Goal: Task Accomplishment & Management: Manage account settings

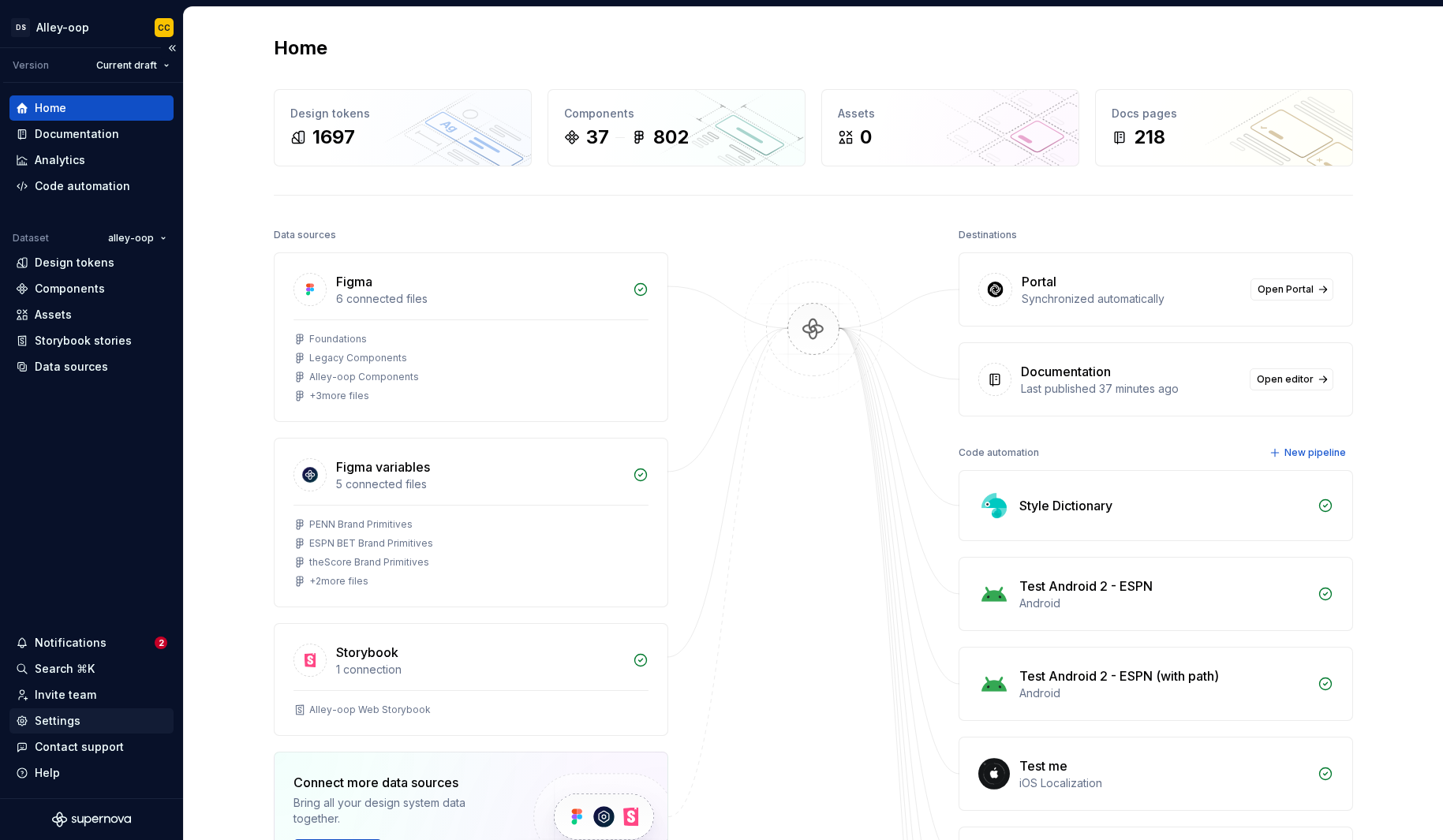
click at [76, 714] on div "Settings" at bounding box center [57, 720] width 45 height 15
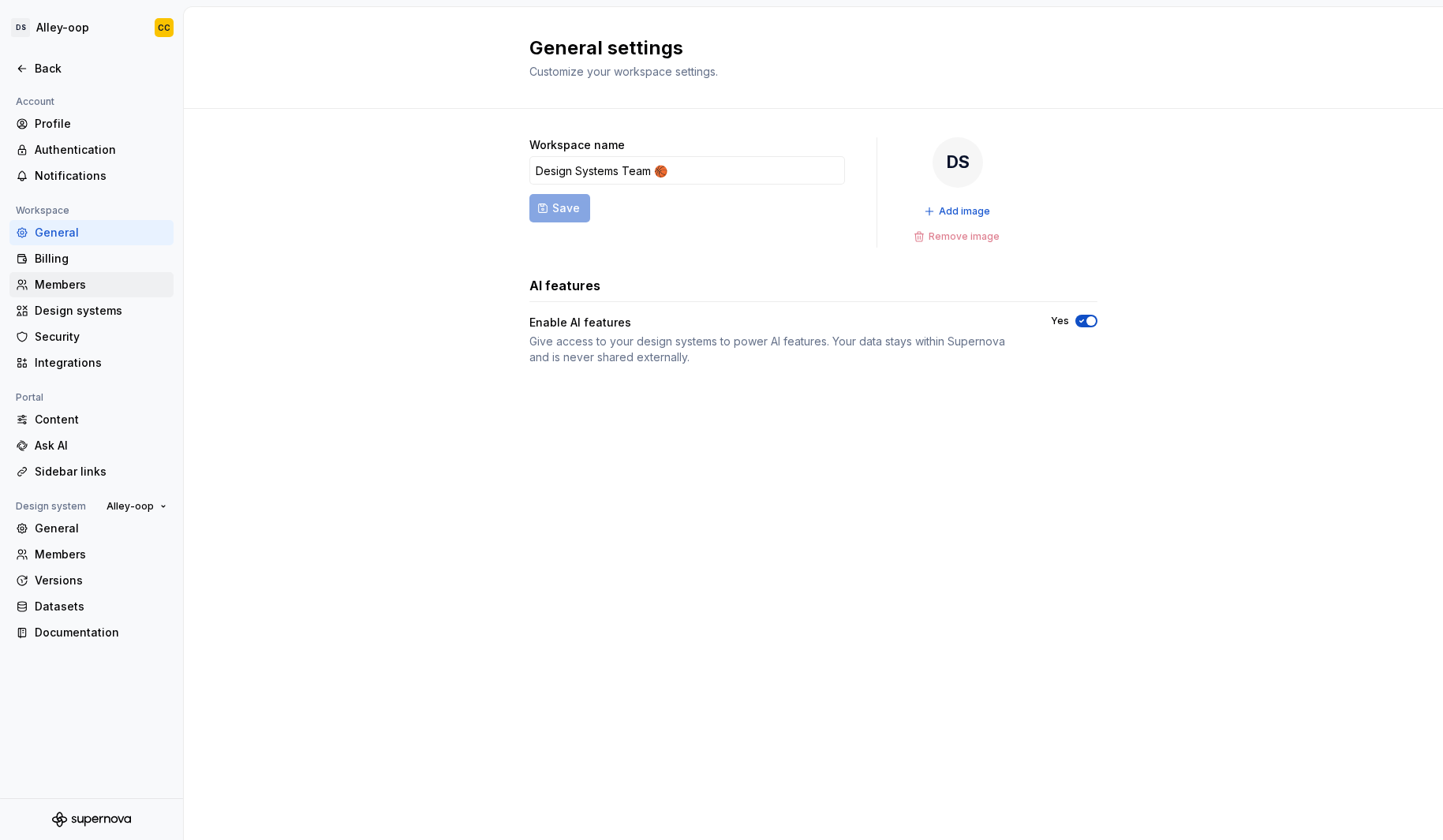
click at [93, 283] on div "Members" at bounding box center [101, 284] width 133 height 15
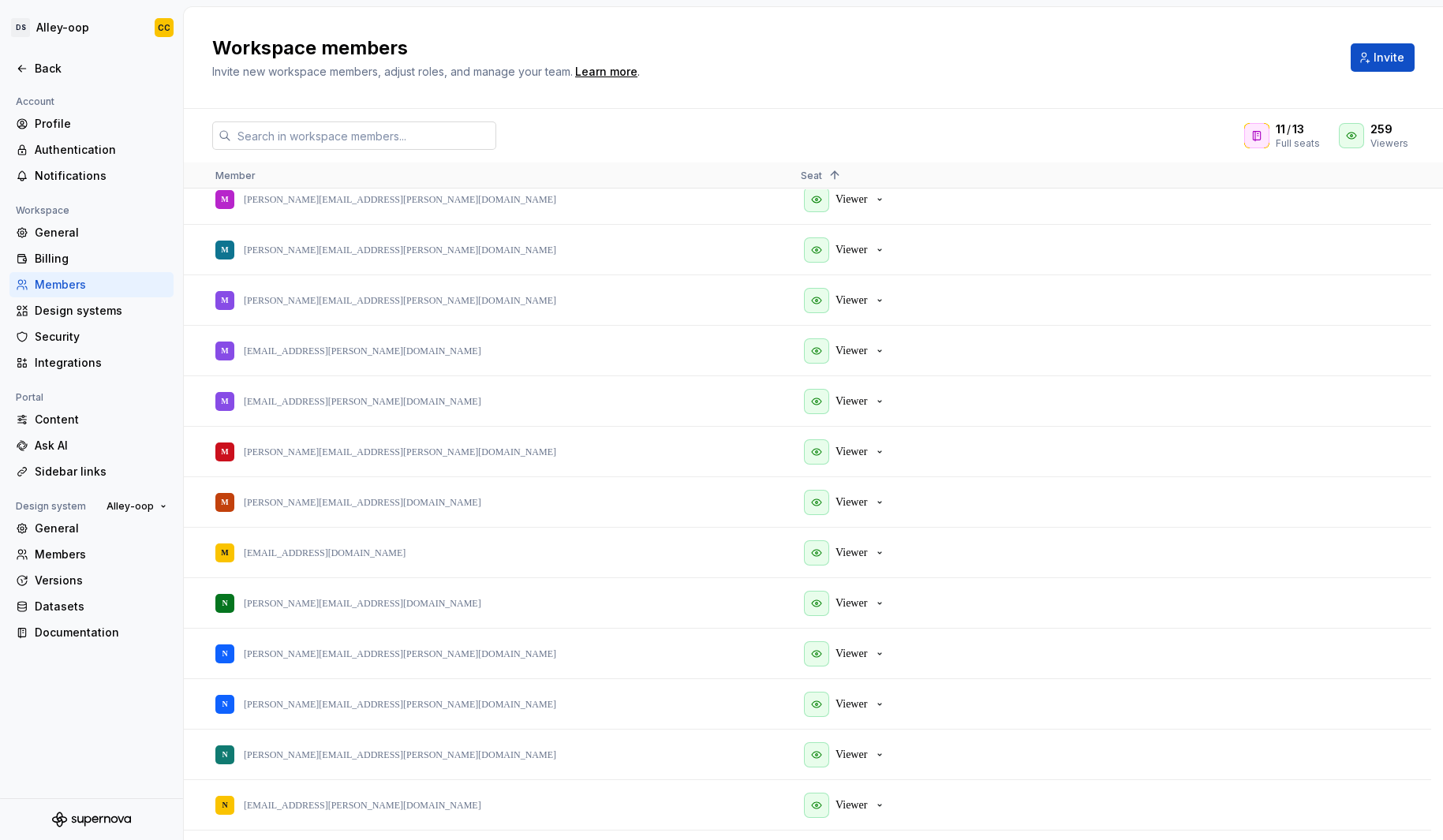
click at [373, 128] on input "text" at bounding box center [364, 135] width 265 height 28
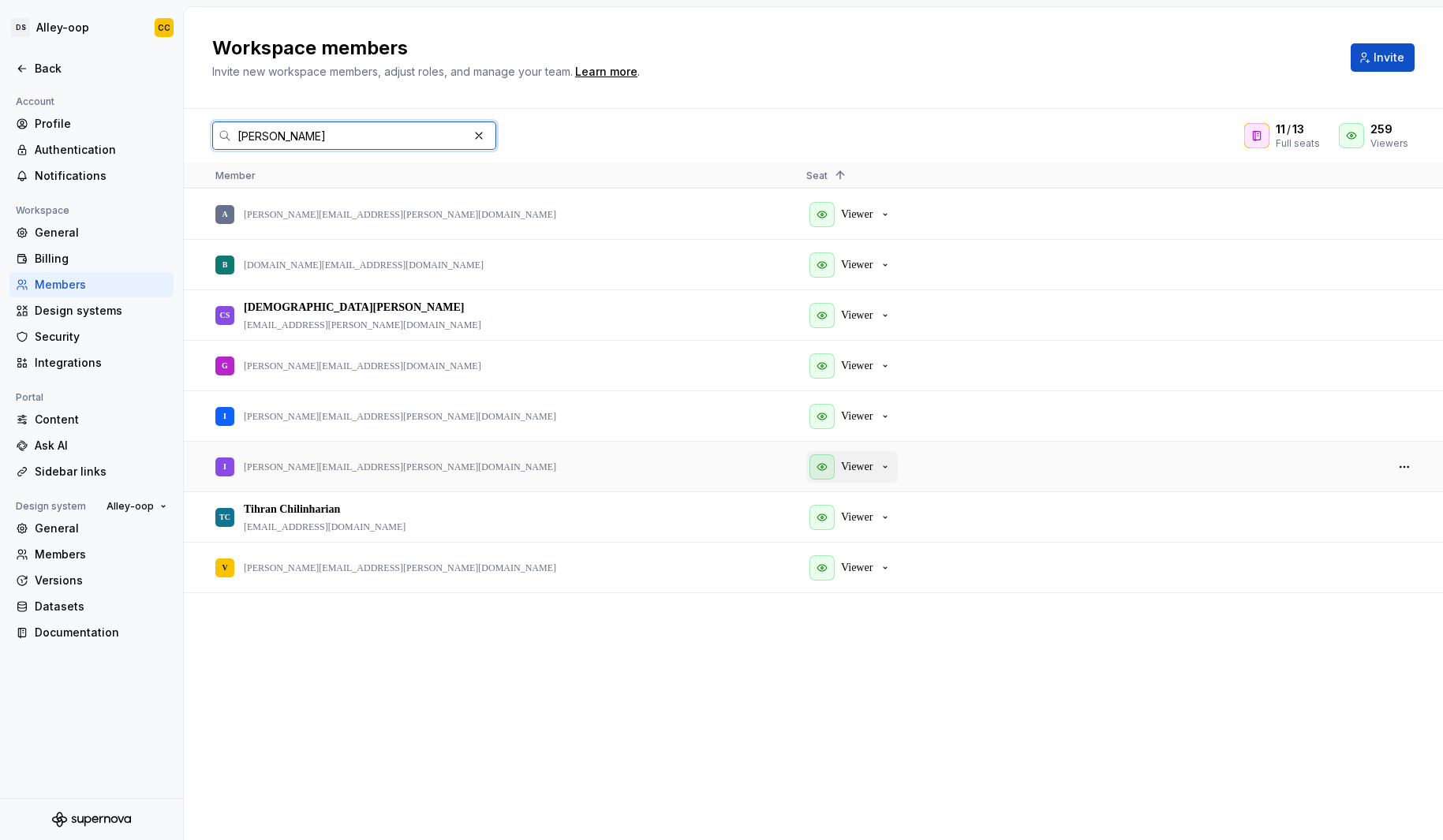
type input "ian"
click at [878, 468] on div "Viewer" at bounding box center [850, 467] width 82 height 25
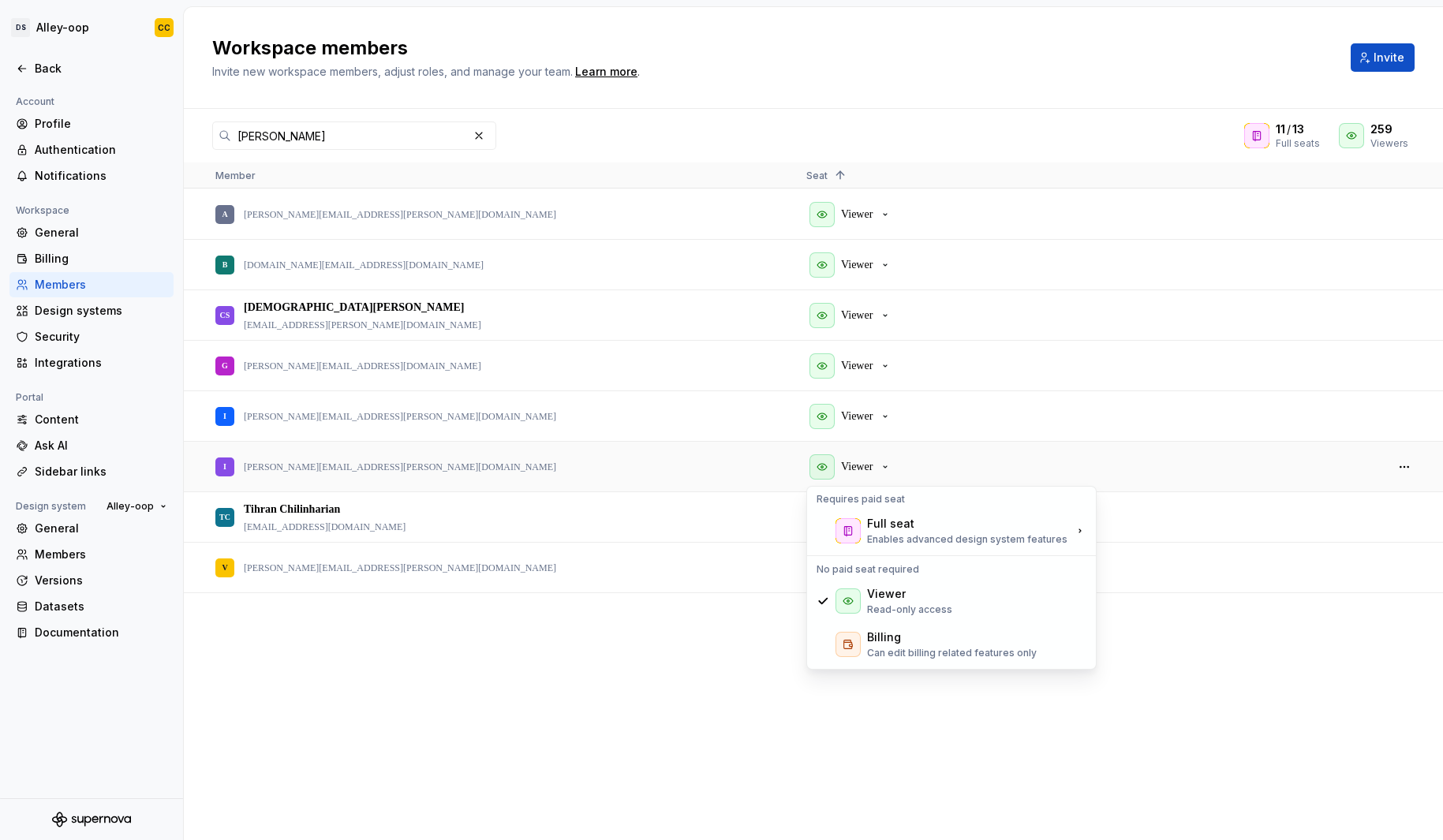
click at [659, 652] on div "V vivian.monis@thescore.com Viewer A adrian.pintar@thescore.com Viewer B brian.…" at bounding box center [813, 514] width 1259 height 650
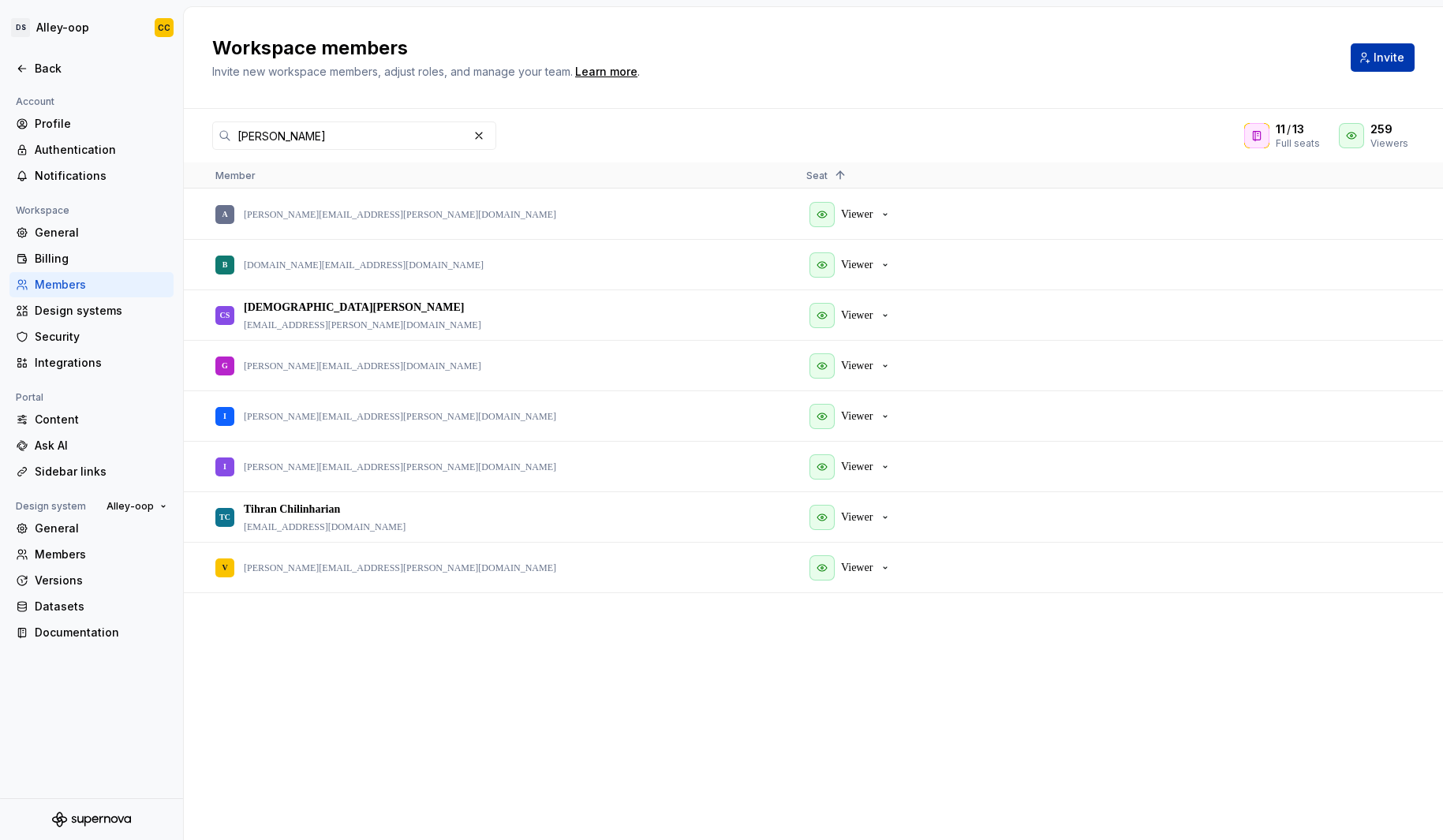
click at [1396, 59] on span "Invite" at bounding box center [1389, 57] width 31 height 15
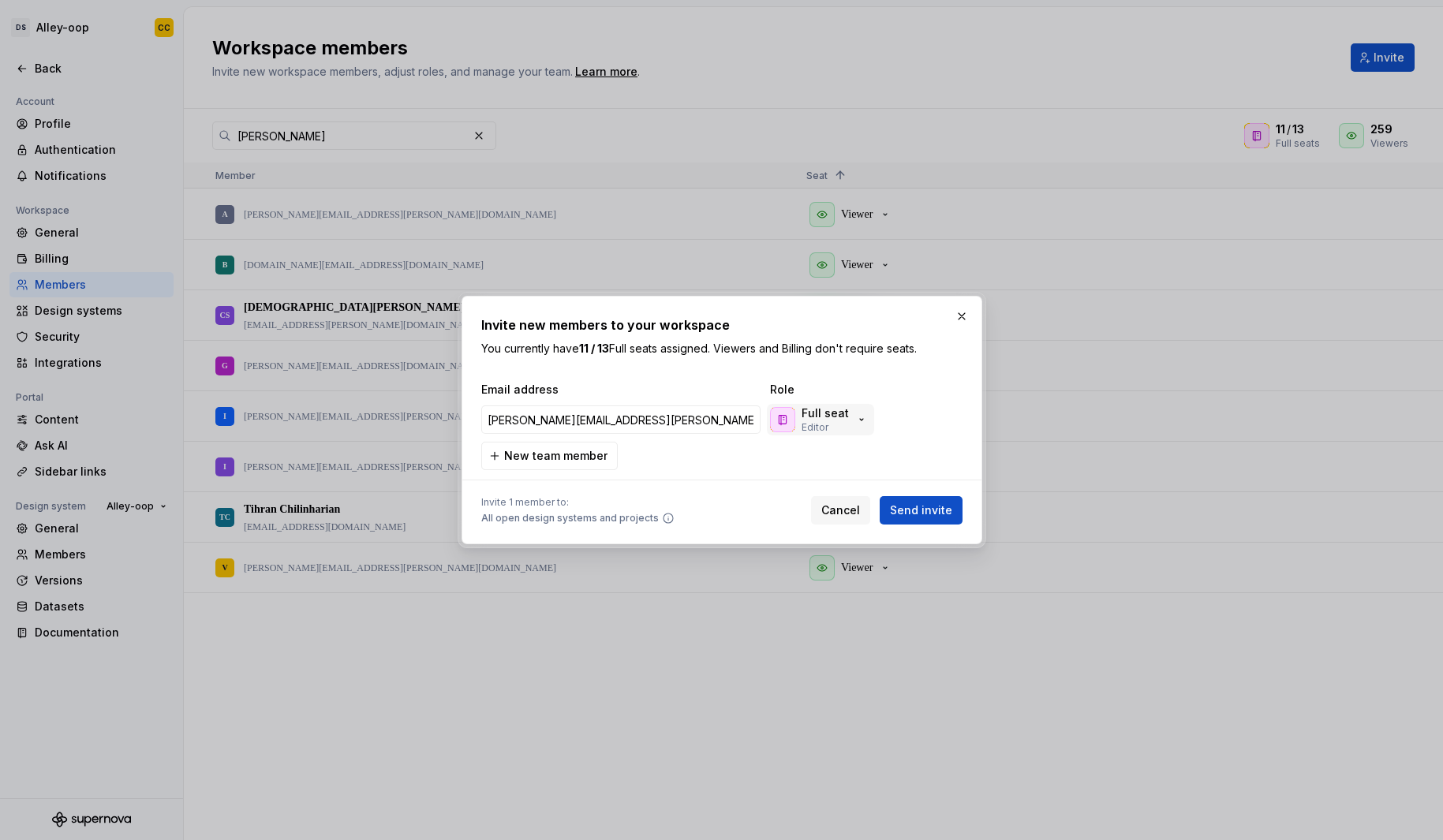
type input "ian.doell@pennentertainment.com"
click at [849, 415] on div "Full seat Editor" at bounding box center [819, 419] width 98 height 28
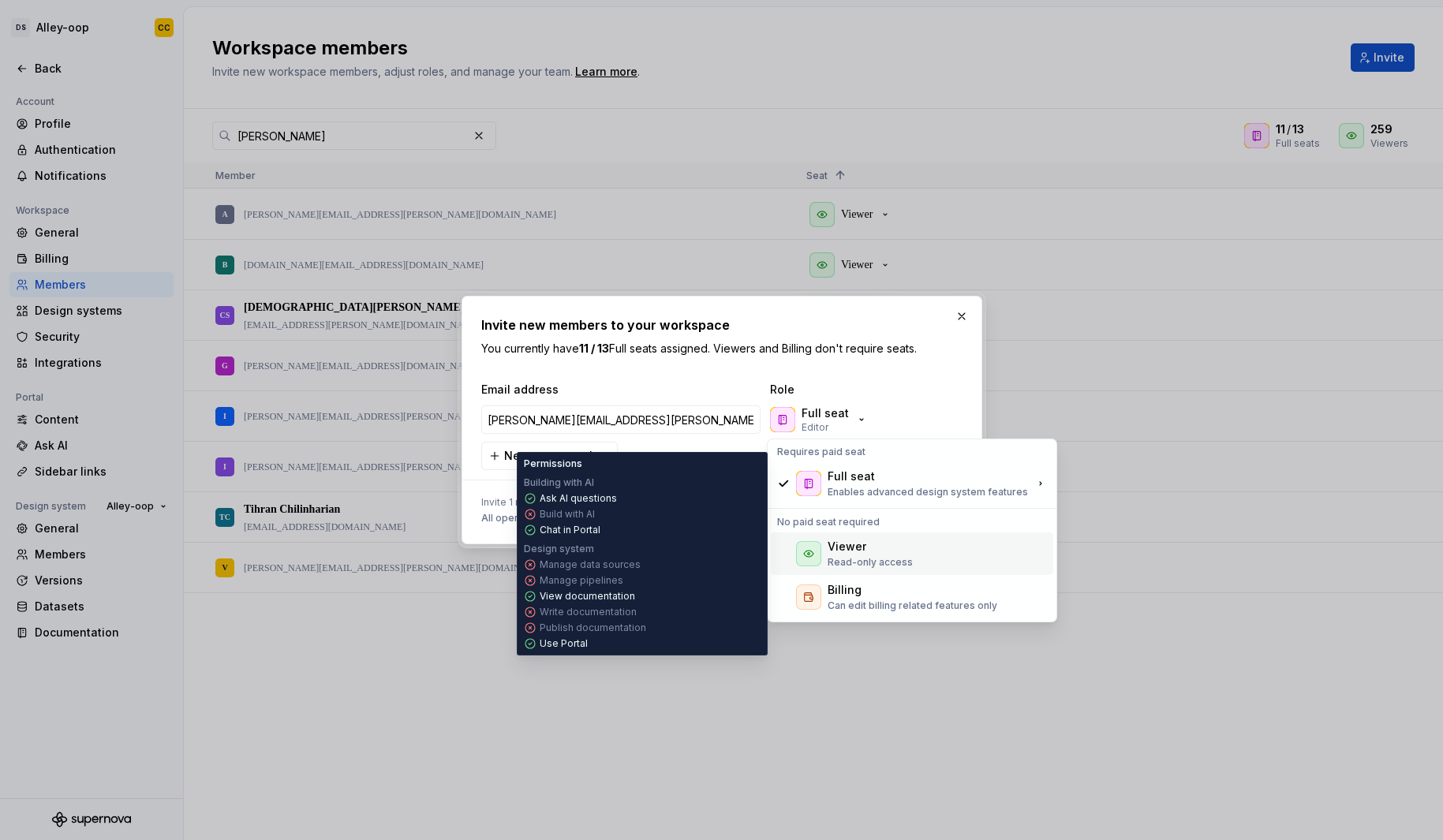
click at [947, 549] on div "Viewer Read-only access" at bounding box center [911, 553] width 282 height 43
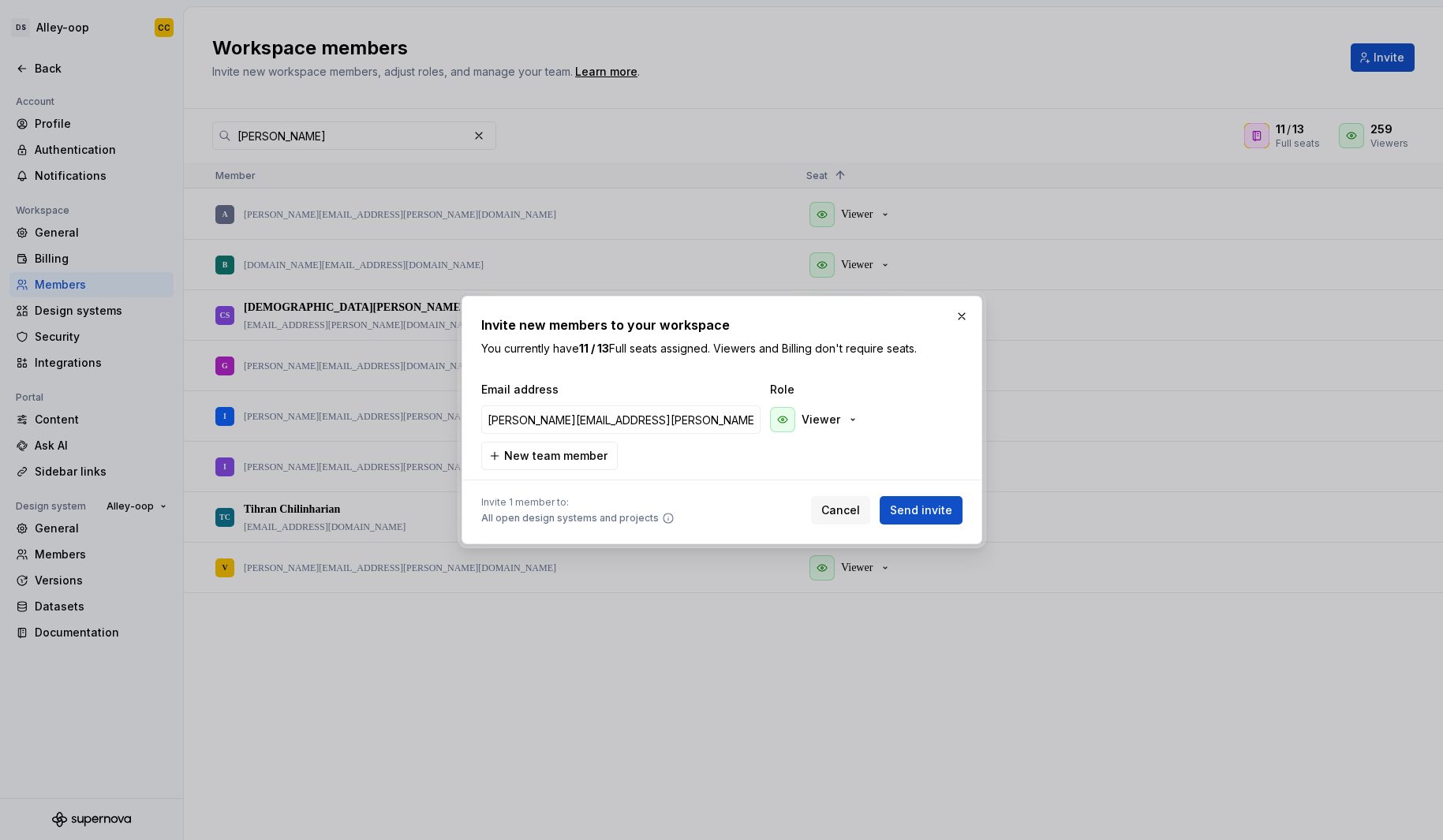
click at [692, 473] on div at bounding box center [722, 480] width 481 height 20
click at [928, 504] on span "Send invite" at bounding box center [920, 510] width 63 height 15
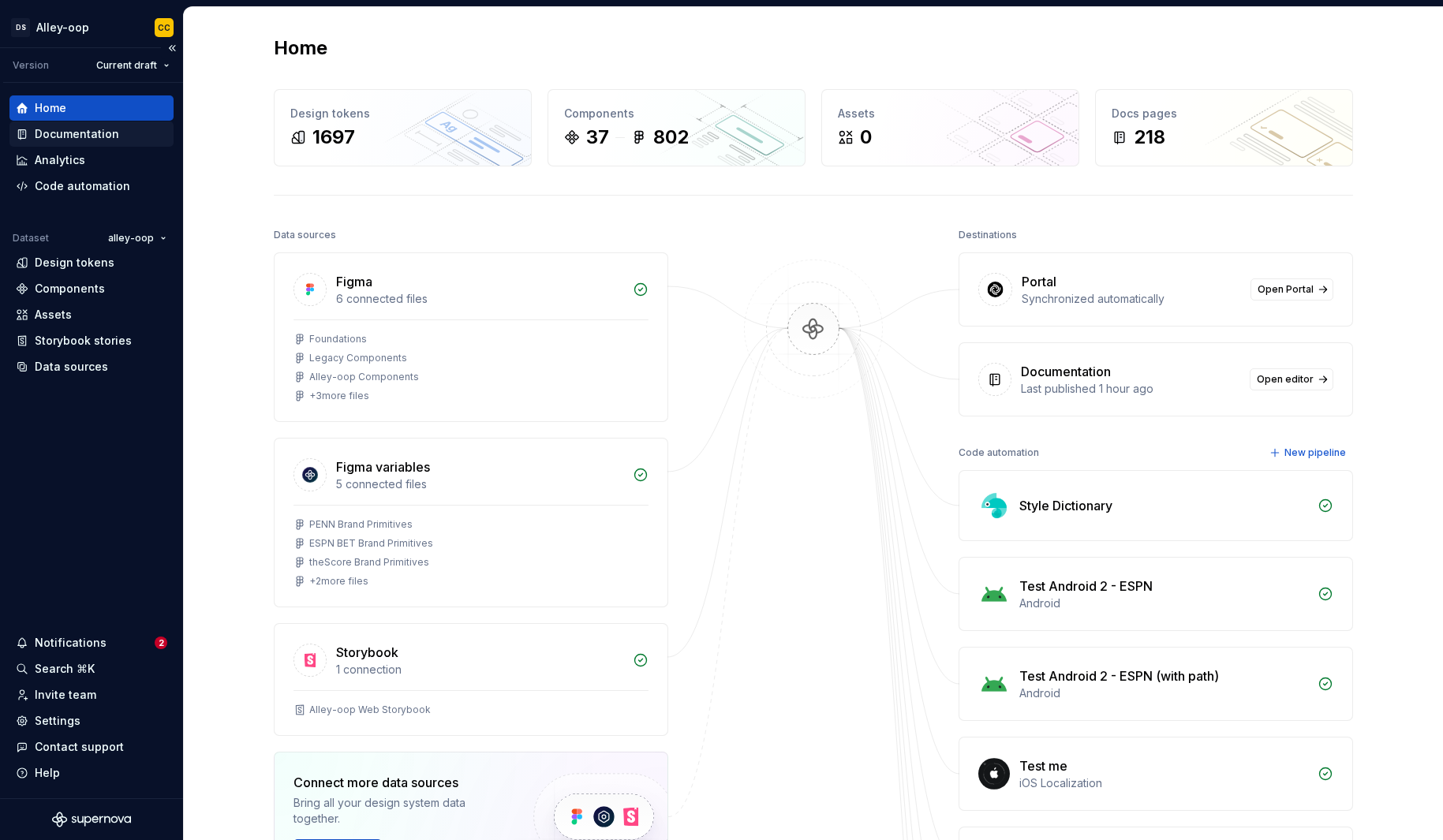
click at [135, 141] on div "Documentation" at bounding box center [91, 133] width 152 height 15
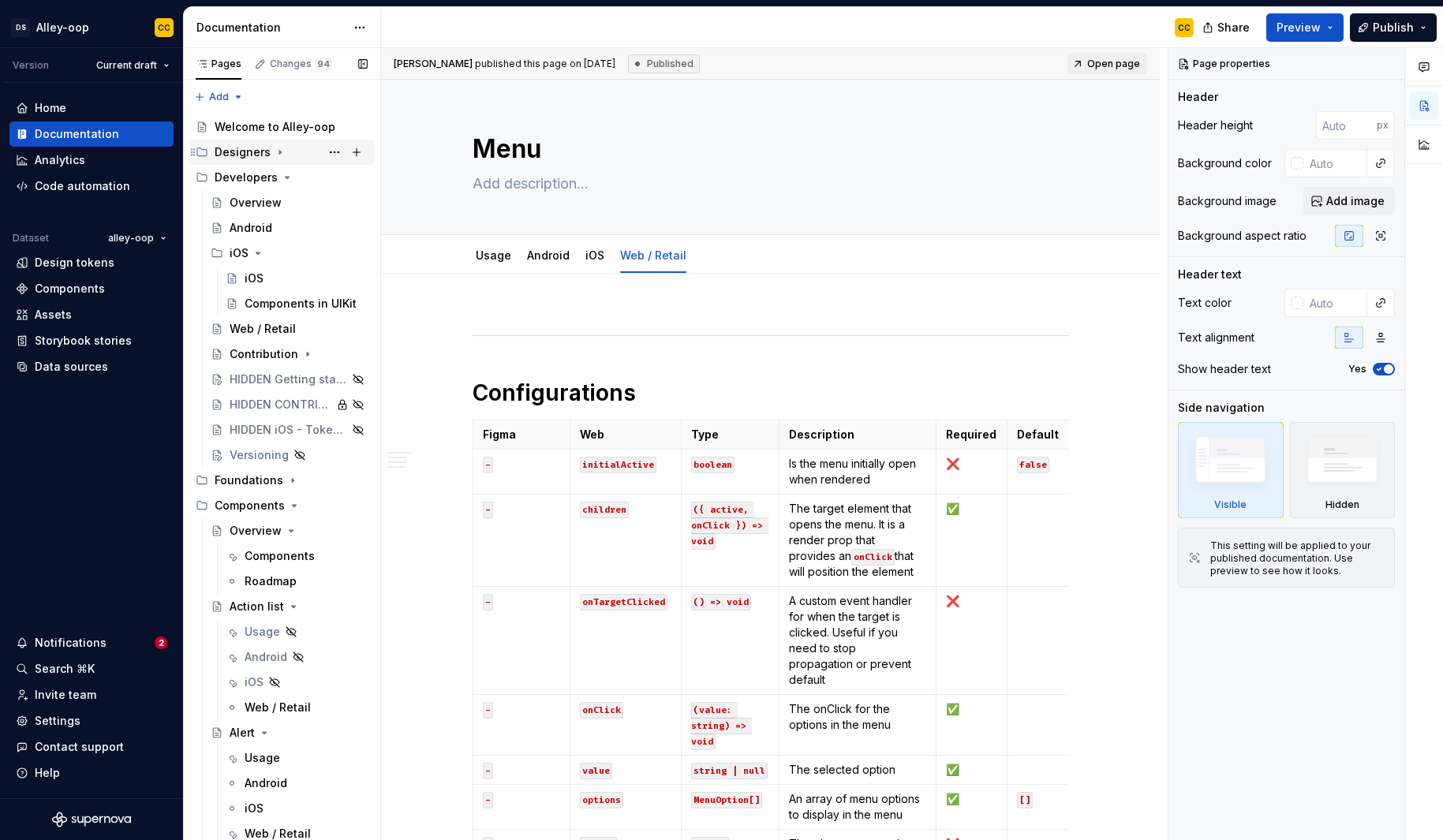
click at [274, 153] on icon "Page tree" at bounding box center [280, 152] width 13 height 13
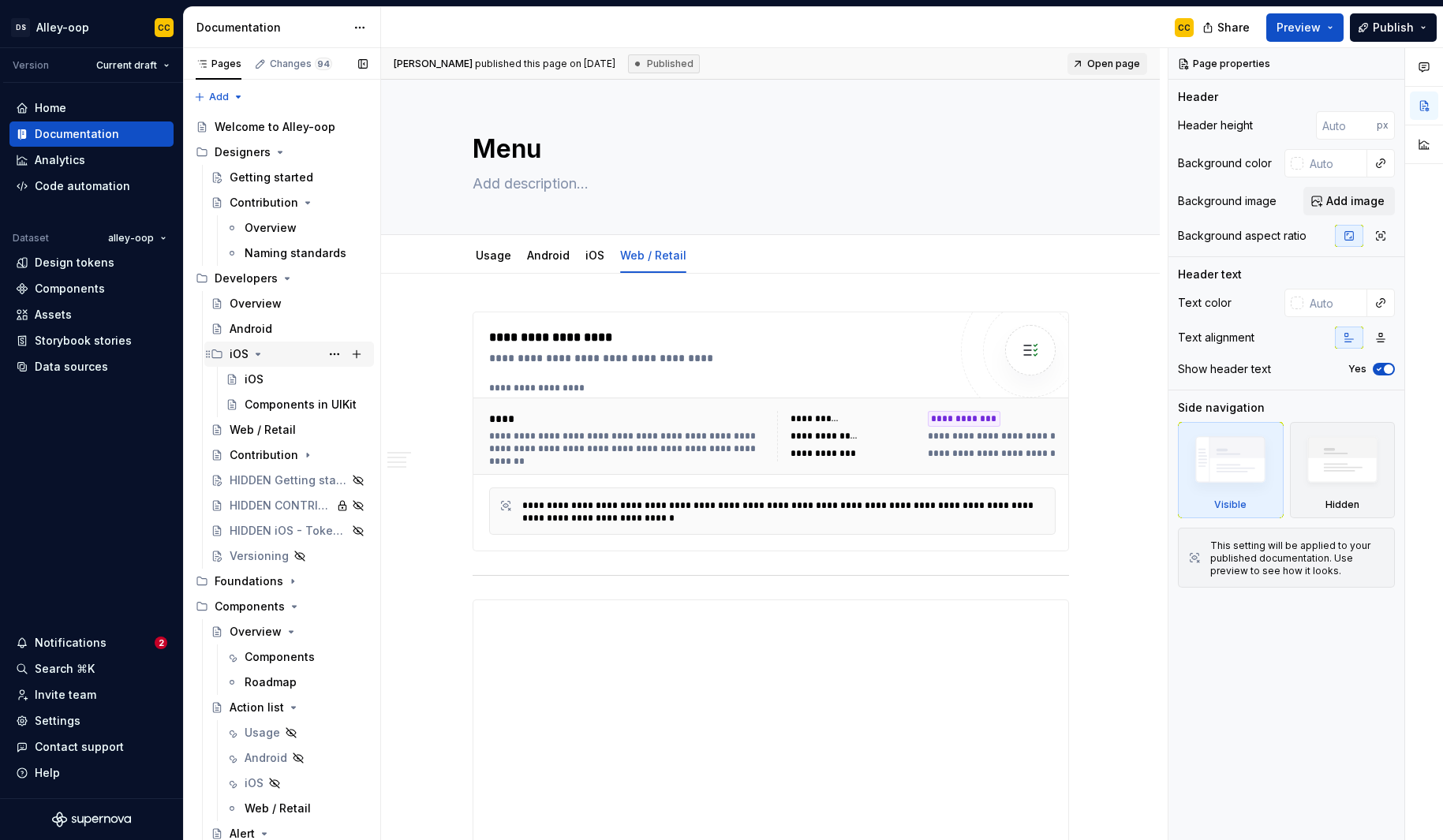
click at [258, 350] on icon "Page tree" at bounding box center [258, 354] width 13 height 13
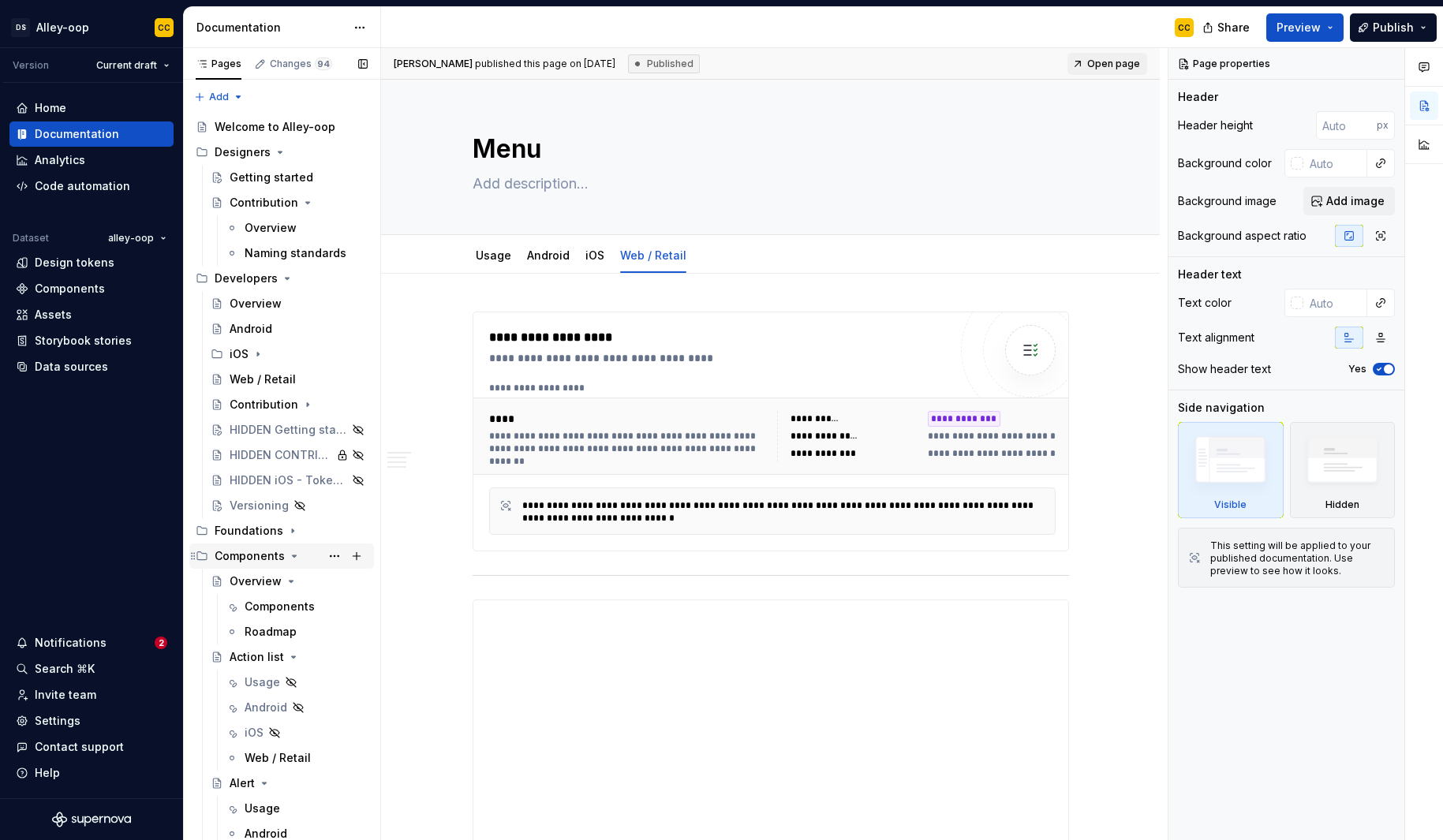
click at [282, 553] on div "Components" at bounding box center [290, 556] width 153 height 22
click at [287, 532] on icon "Page tree" at bounding box center [293, 531] width 13 height 13
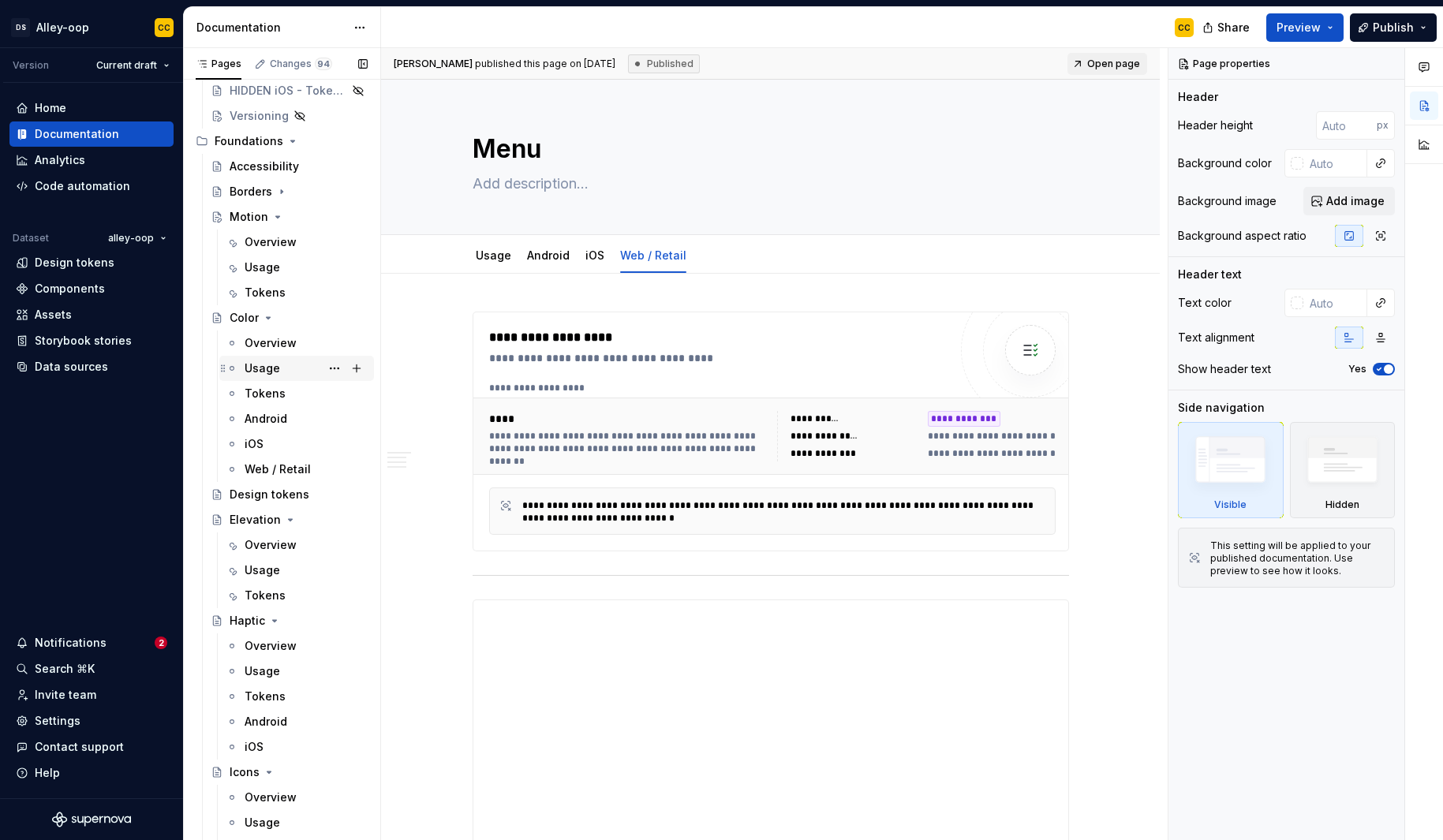
scroll to position [381, 0]
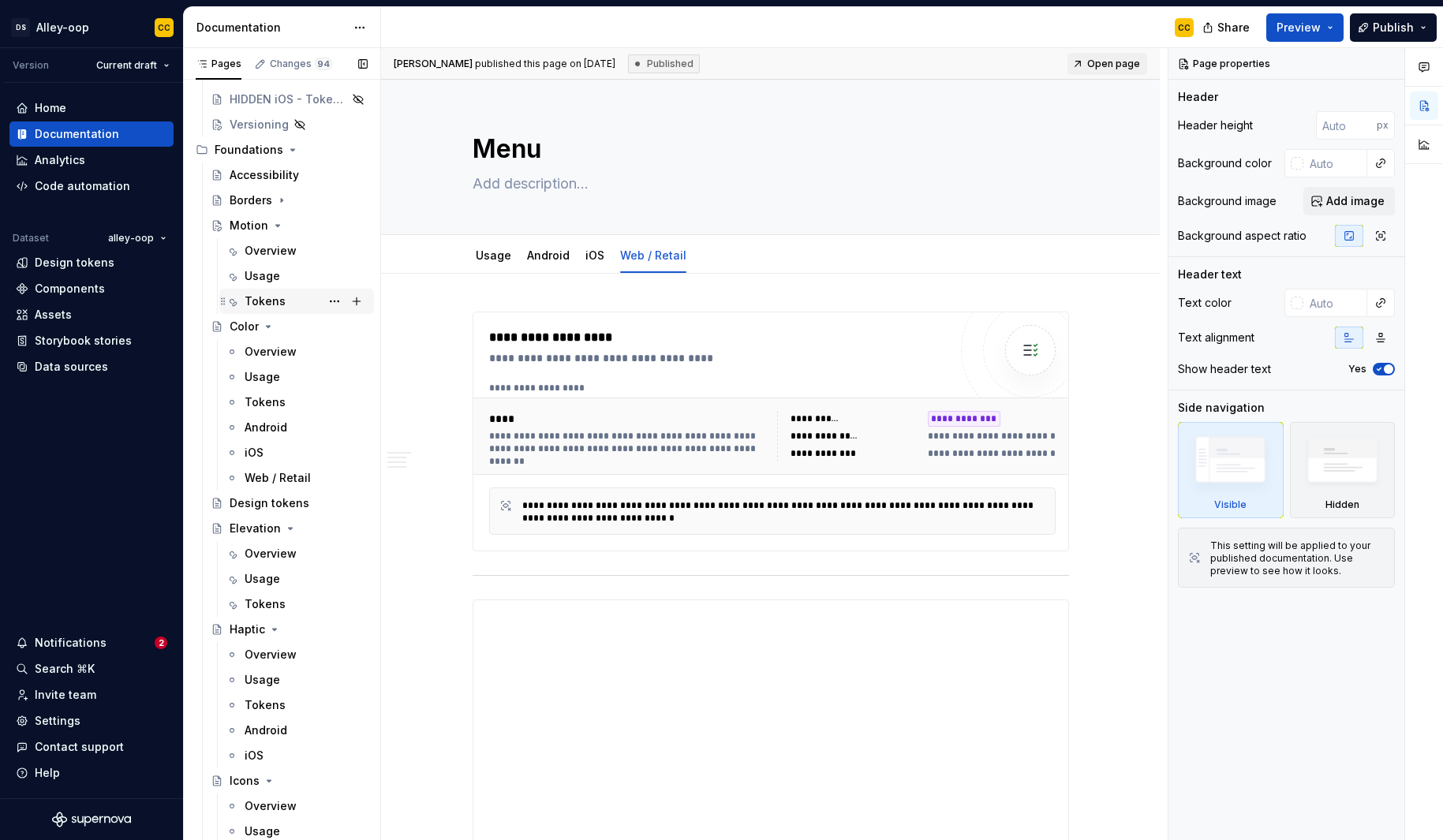
click at [269, 298] on div "Tokens" at bounding box center [264, 300] width 41 height 15
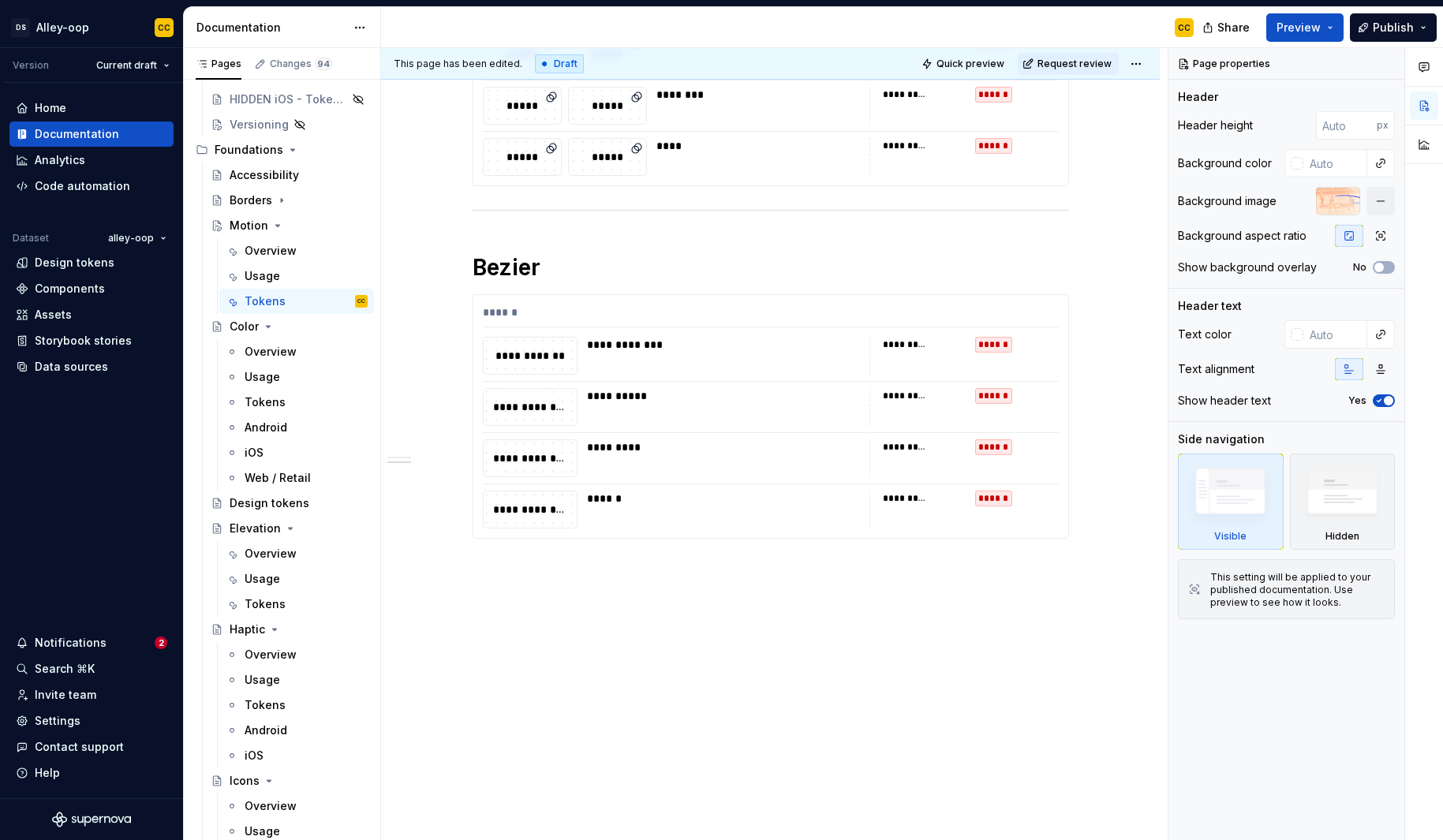
scroll to position [366, 0]
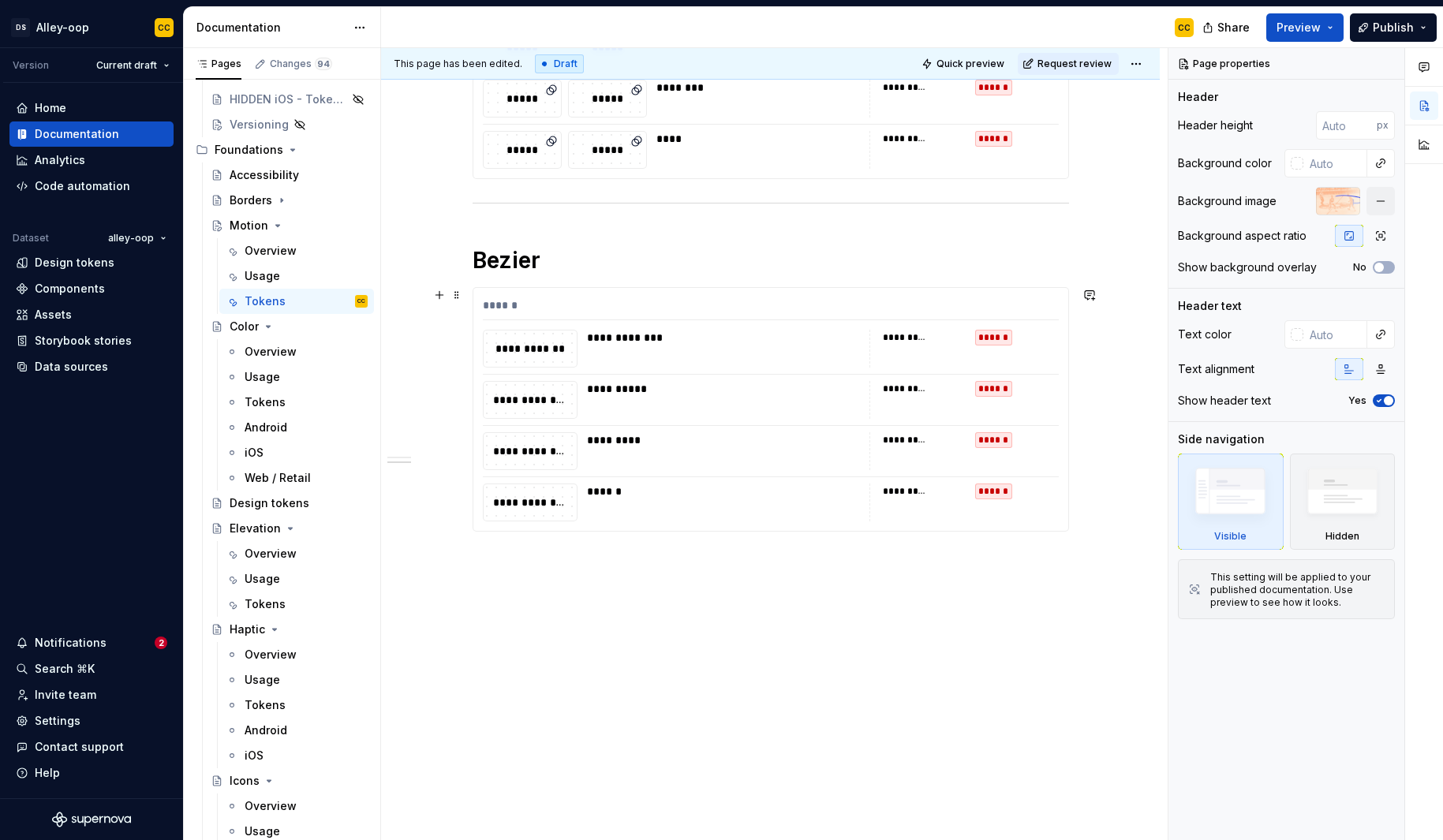
click at [914, 445] on div "**********" at bounding box center [906, 440] width 45 height 13
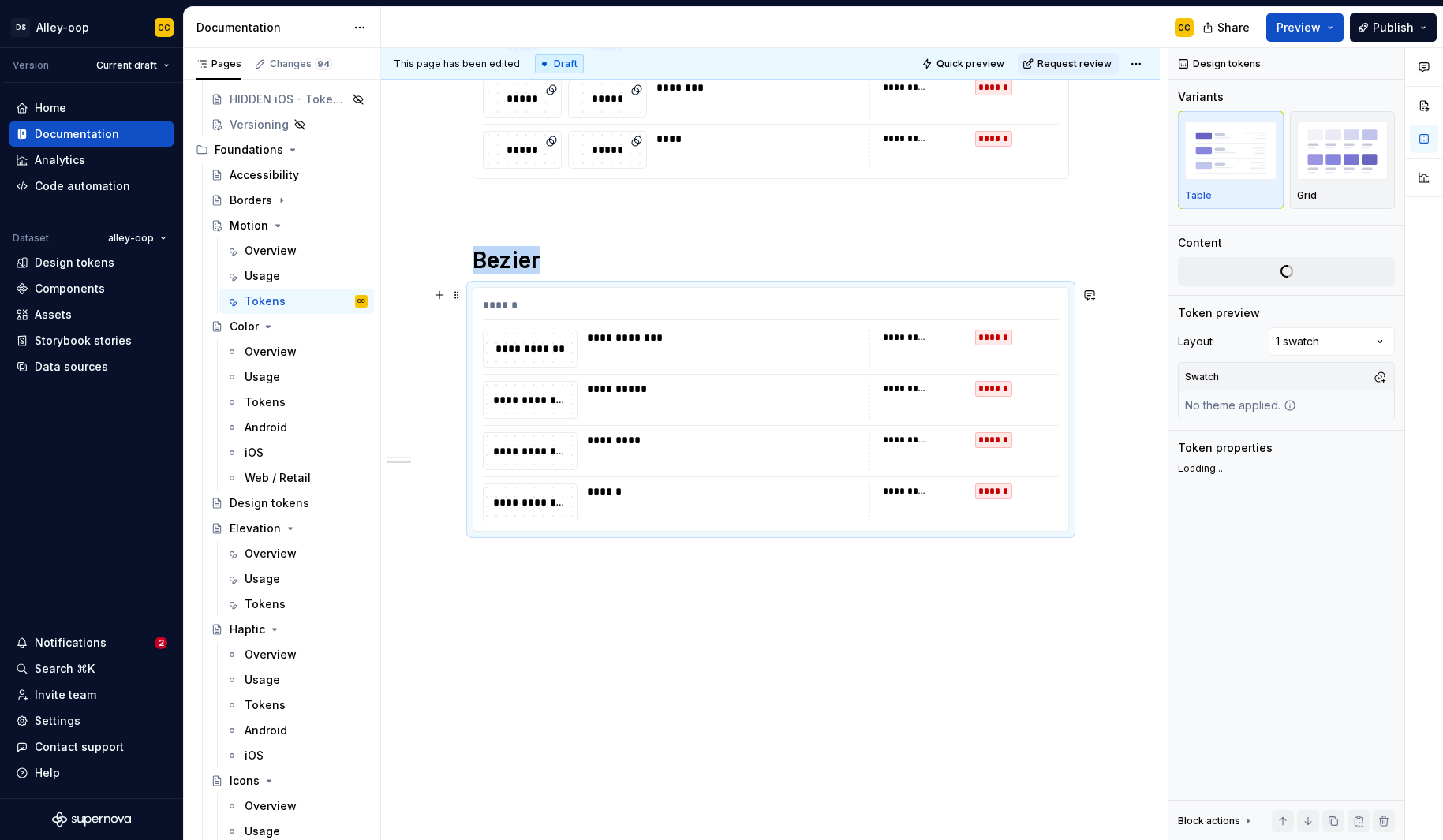
click at [914, 445] on div "**********" at bounding box center [906, 440] width 45 height 13
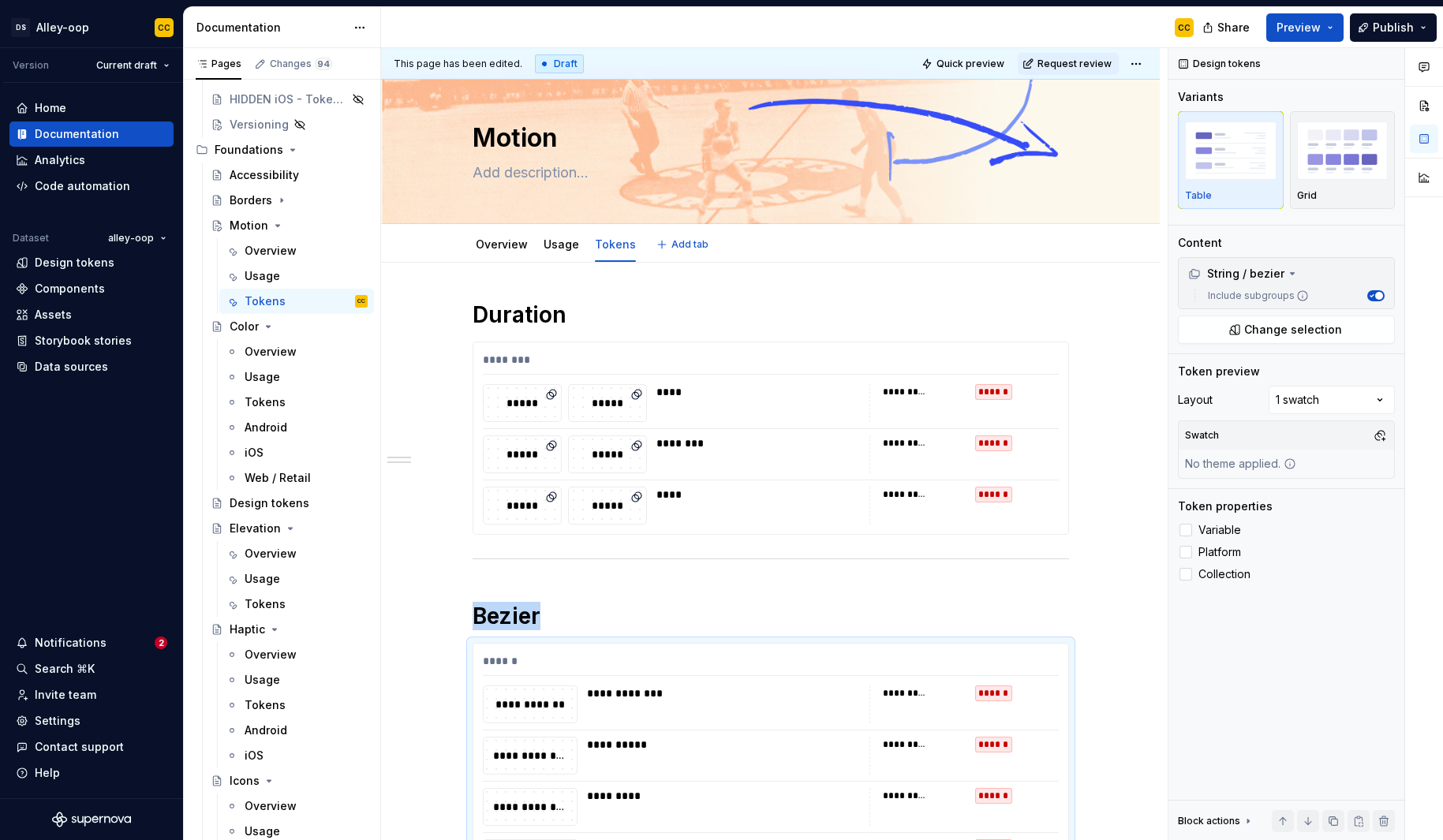
scroll to position [0, 0]
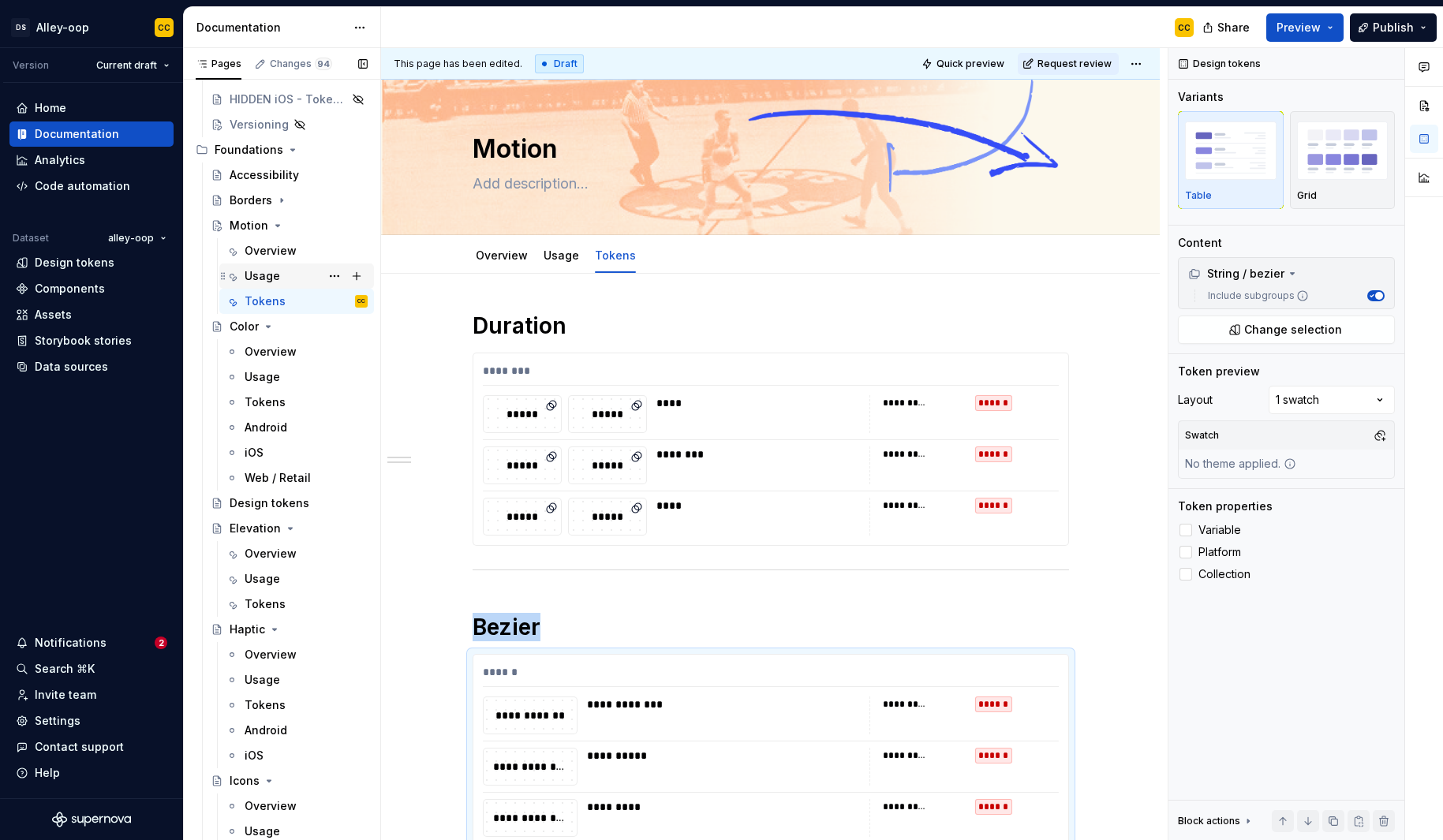
click at [282, 270] on div "Usage" at bounding box center [306, 276] width 123 height 22
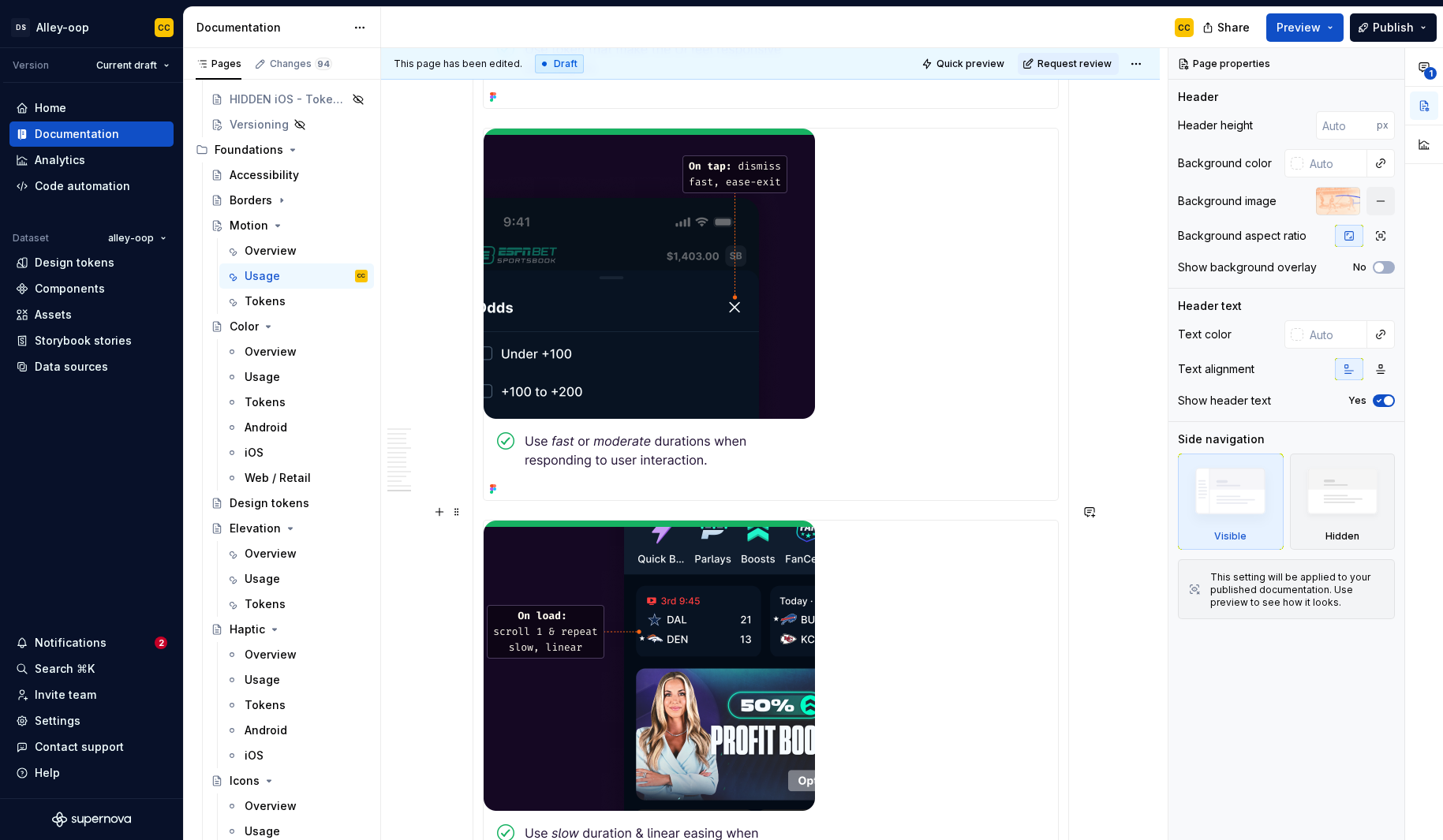
scroll to position [5312, 0]
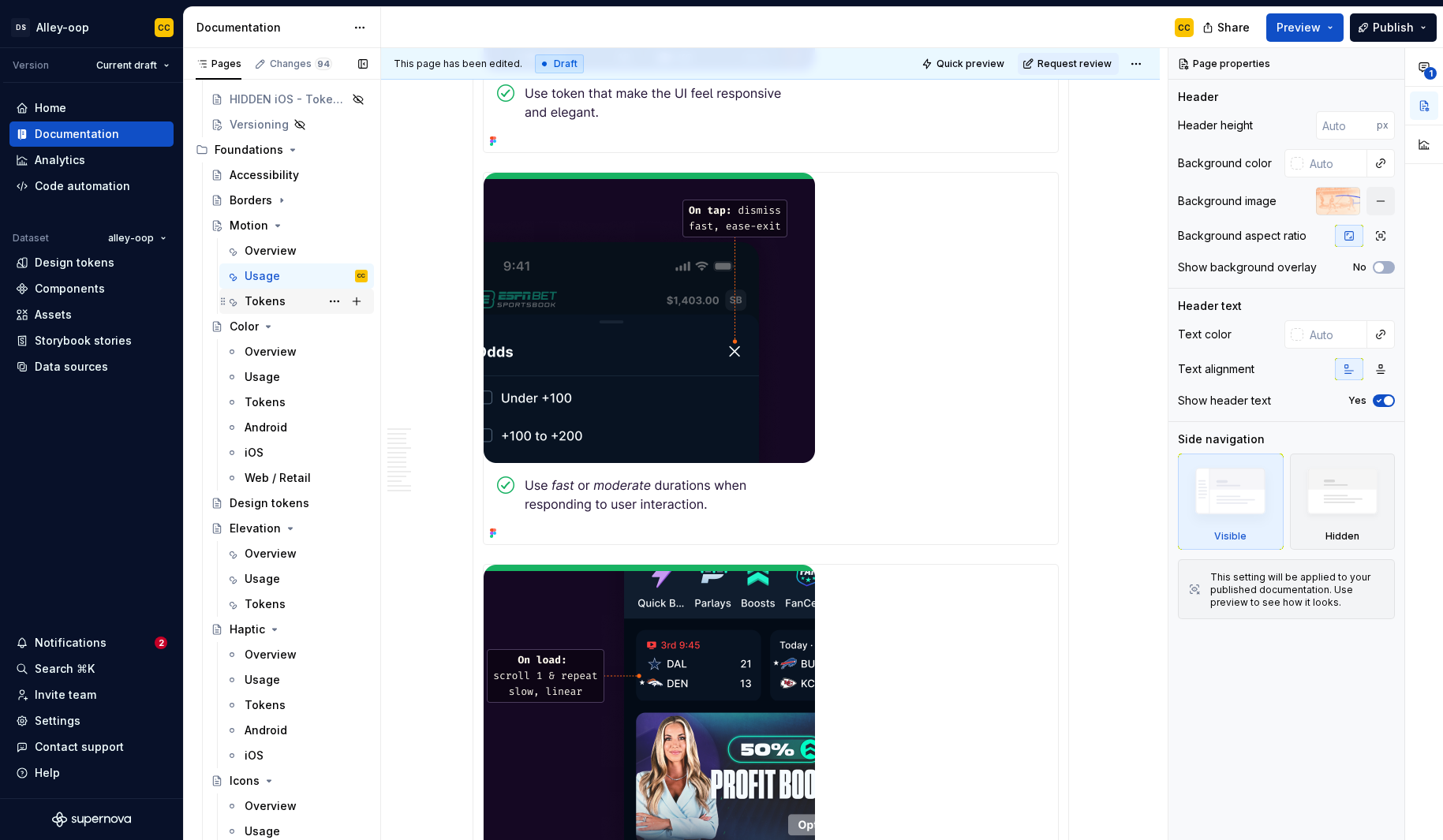
click at [256, 294] on div "Tokens" at bounding box center [264, 300] width 41 height 15
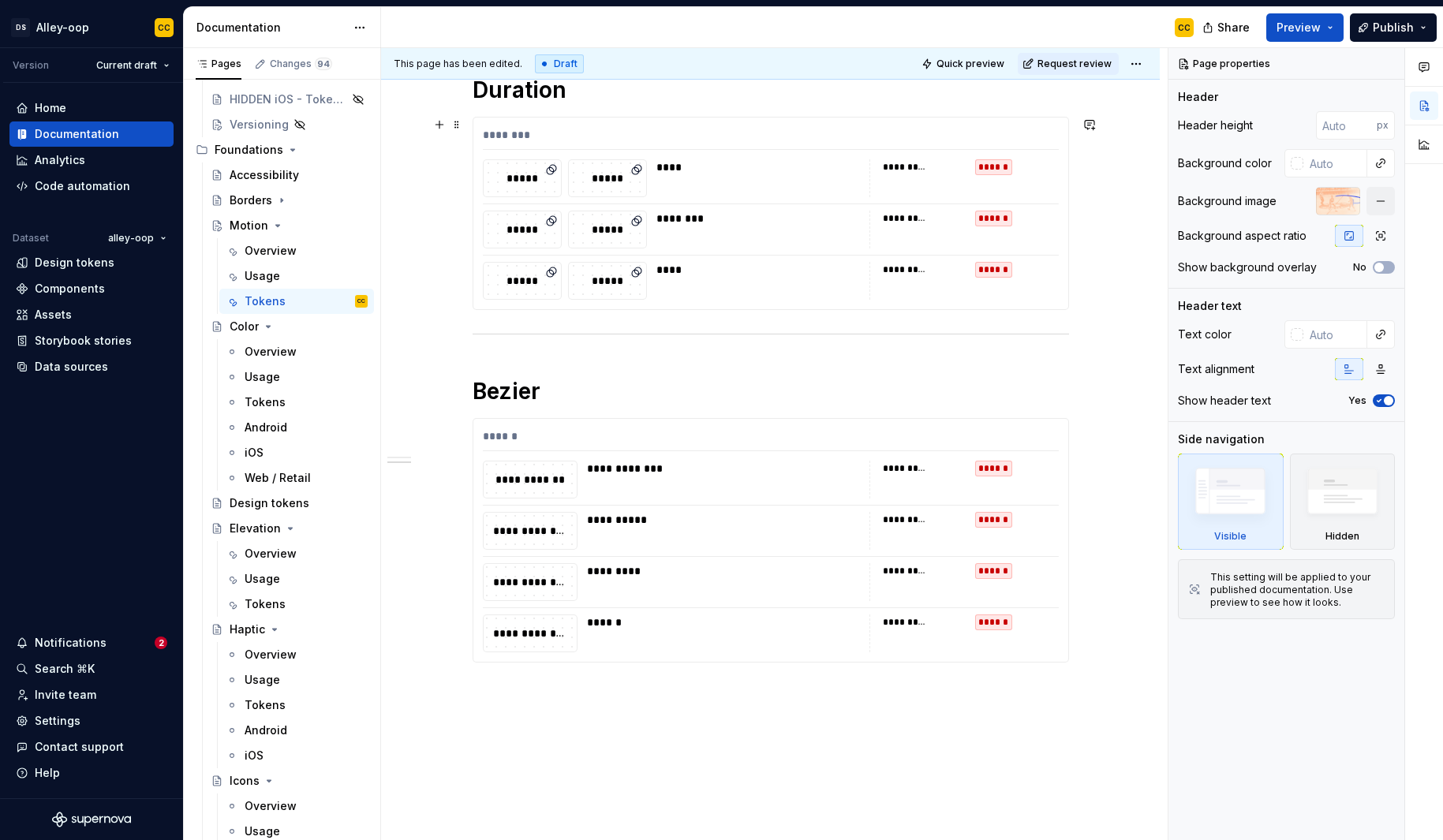
scroll to position [366, 0]
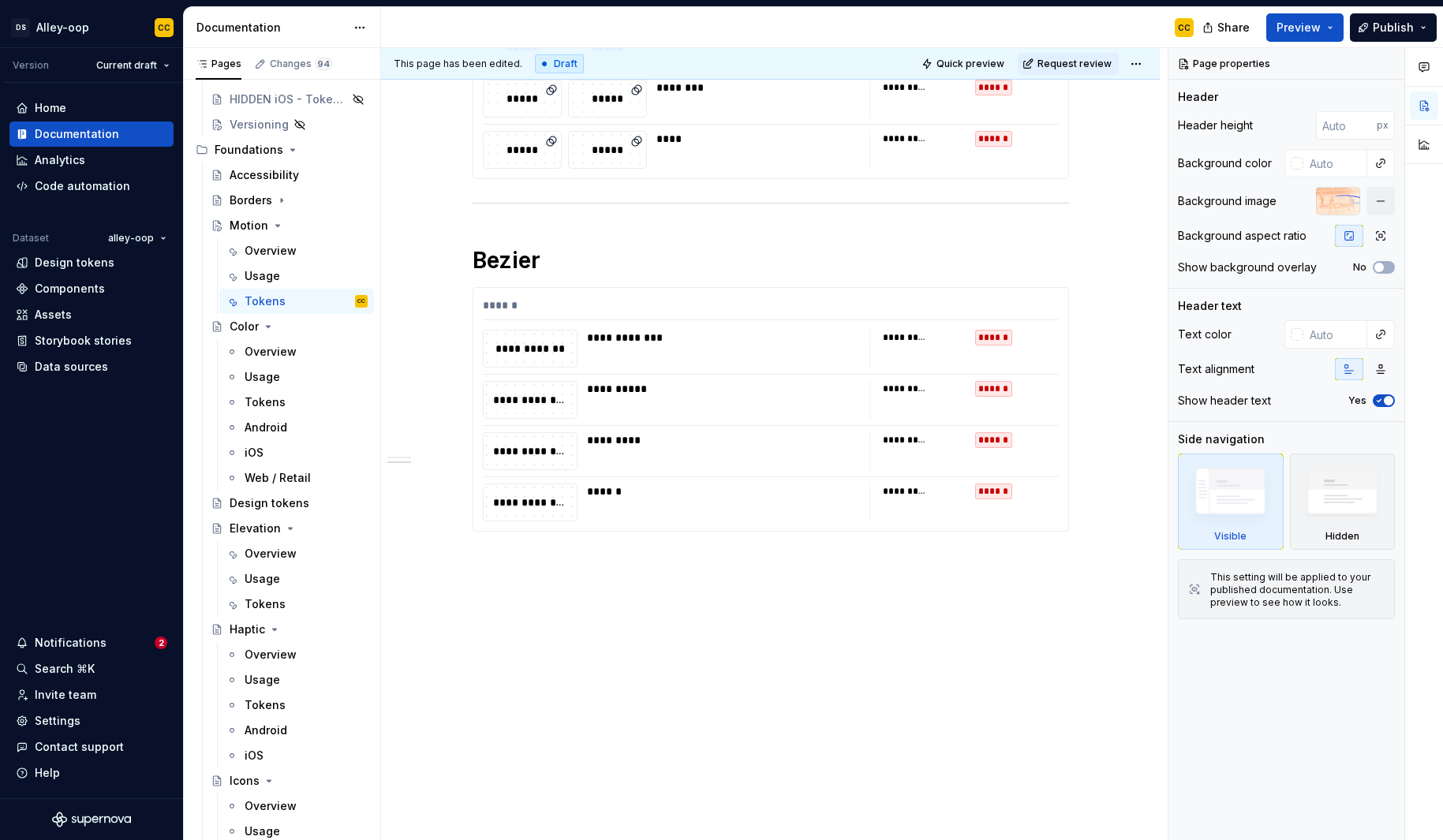
type textarea "*"
